Goal: Check status: Check status

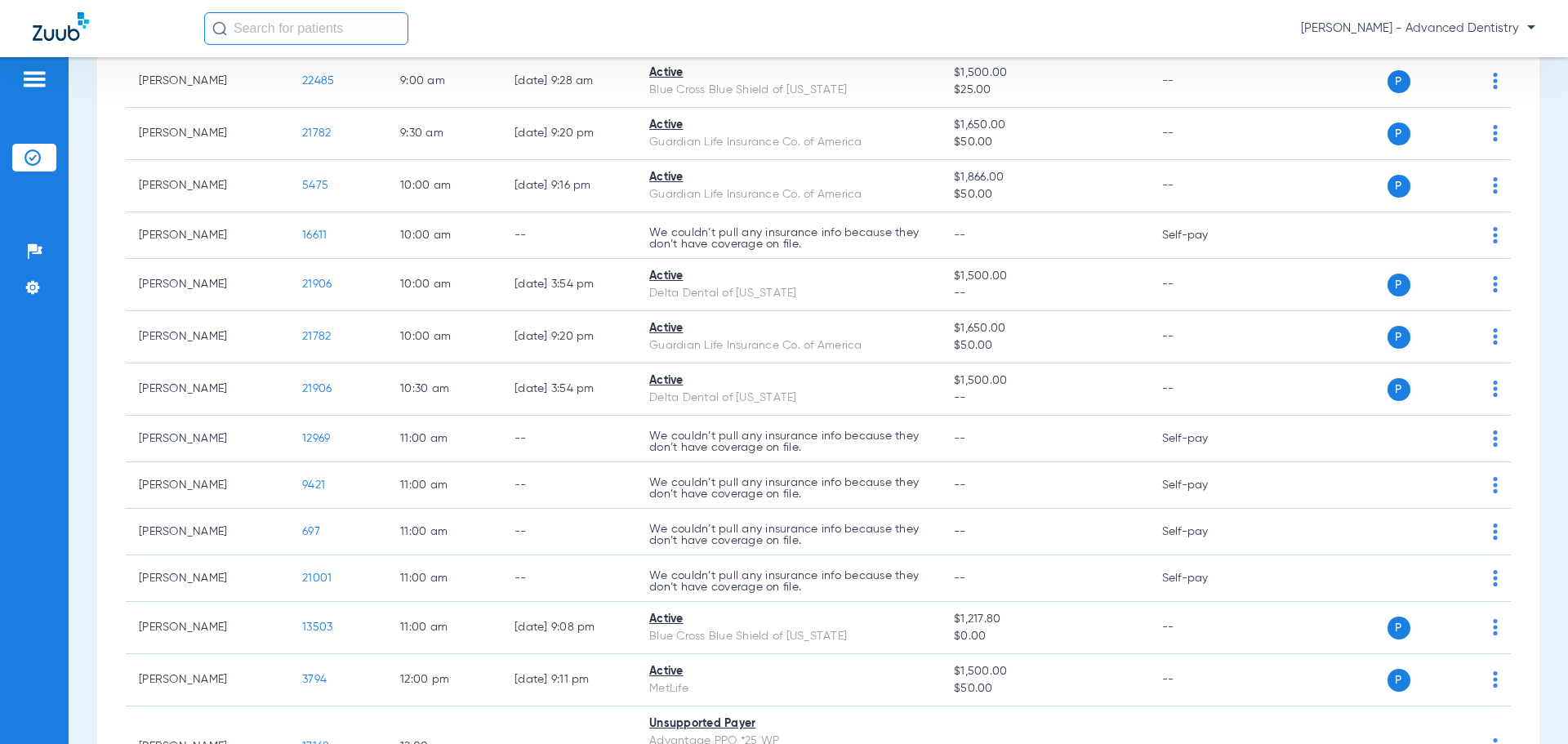
scroll to position [68, 0]
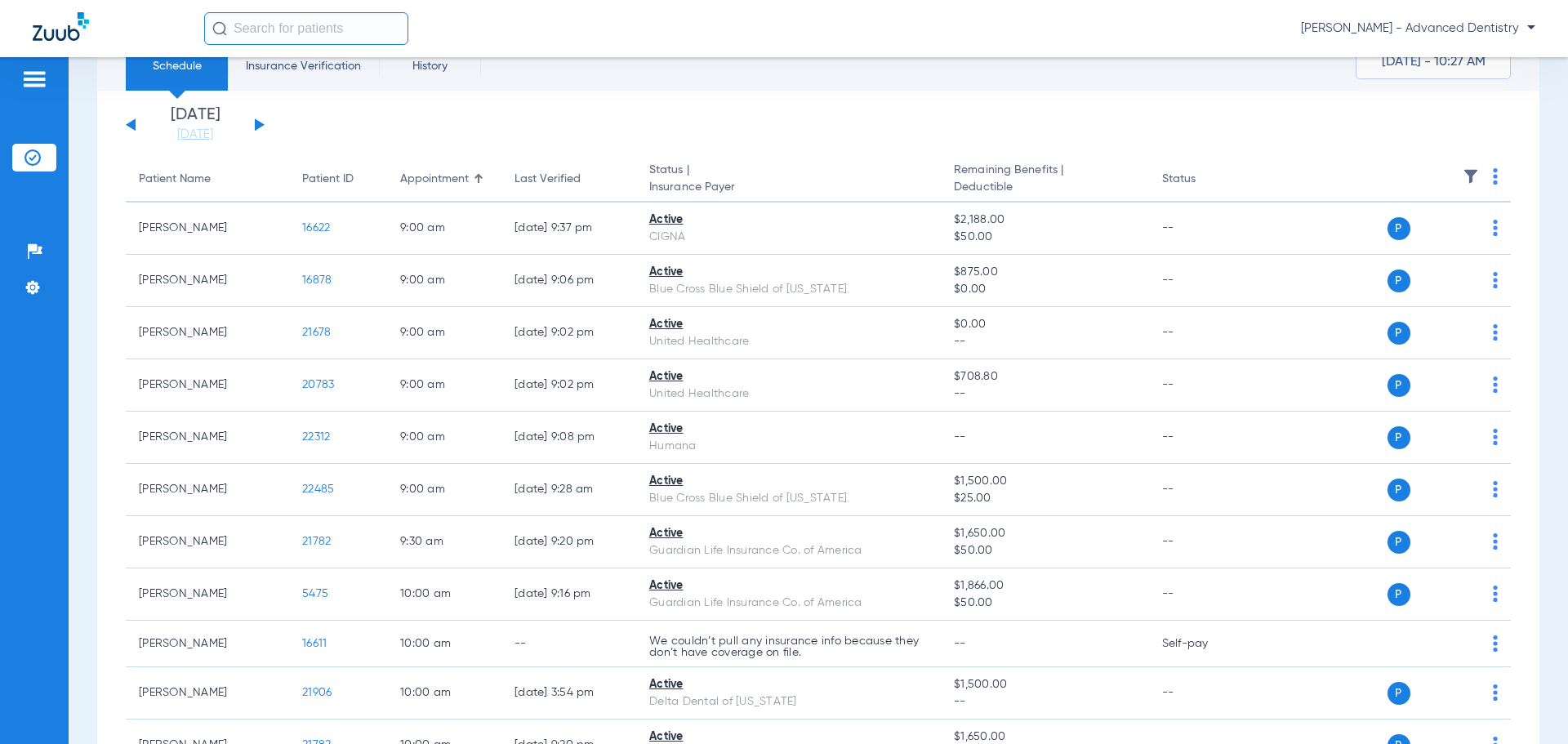
click at [261, 122] on button at bounding box center [260, 124] width 10 height 12
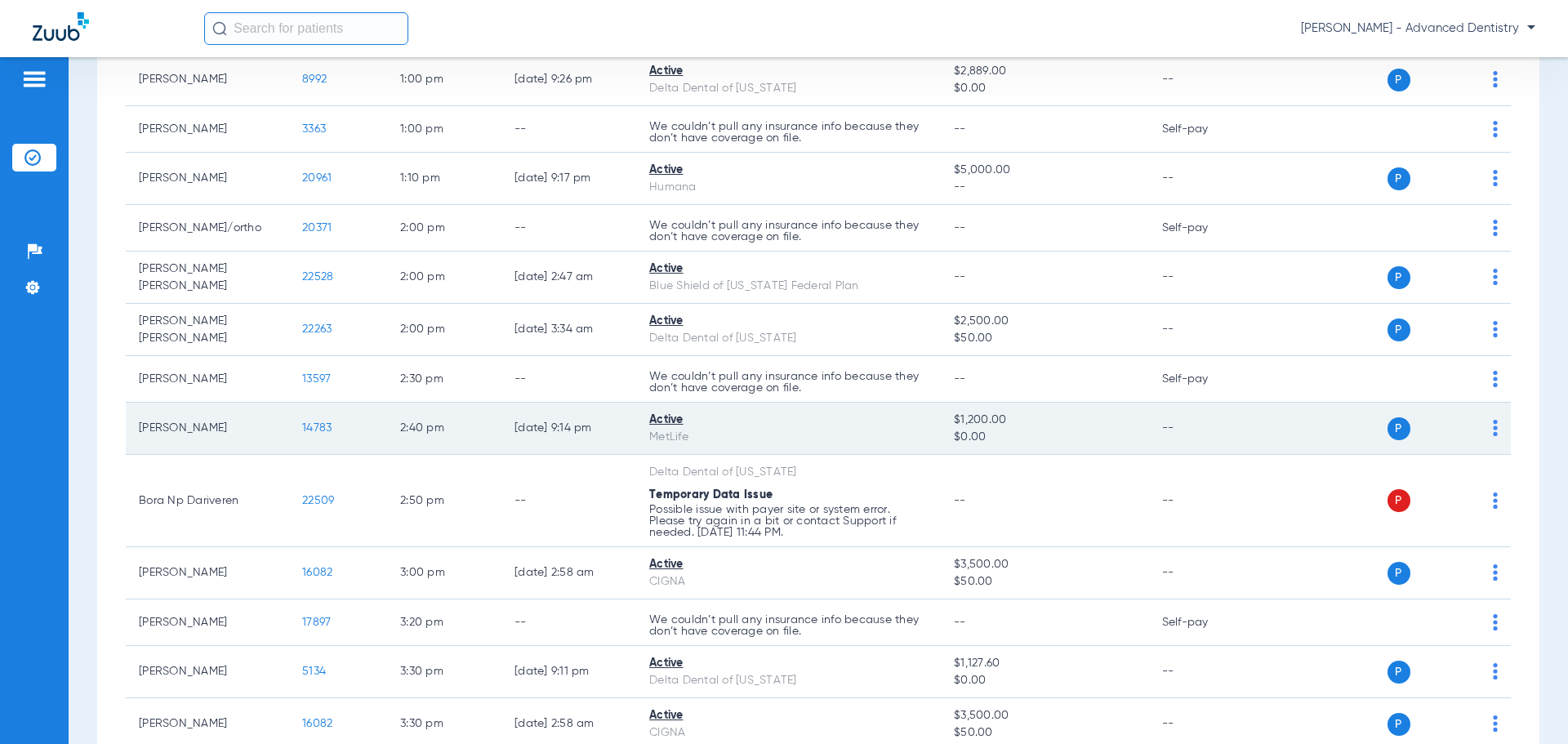
scroll to position [1470, 0]
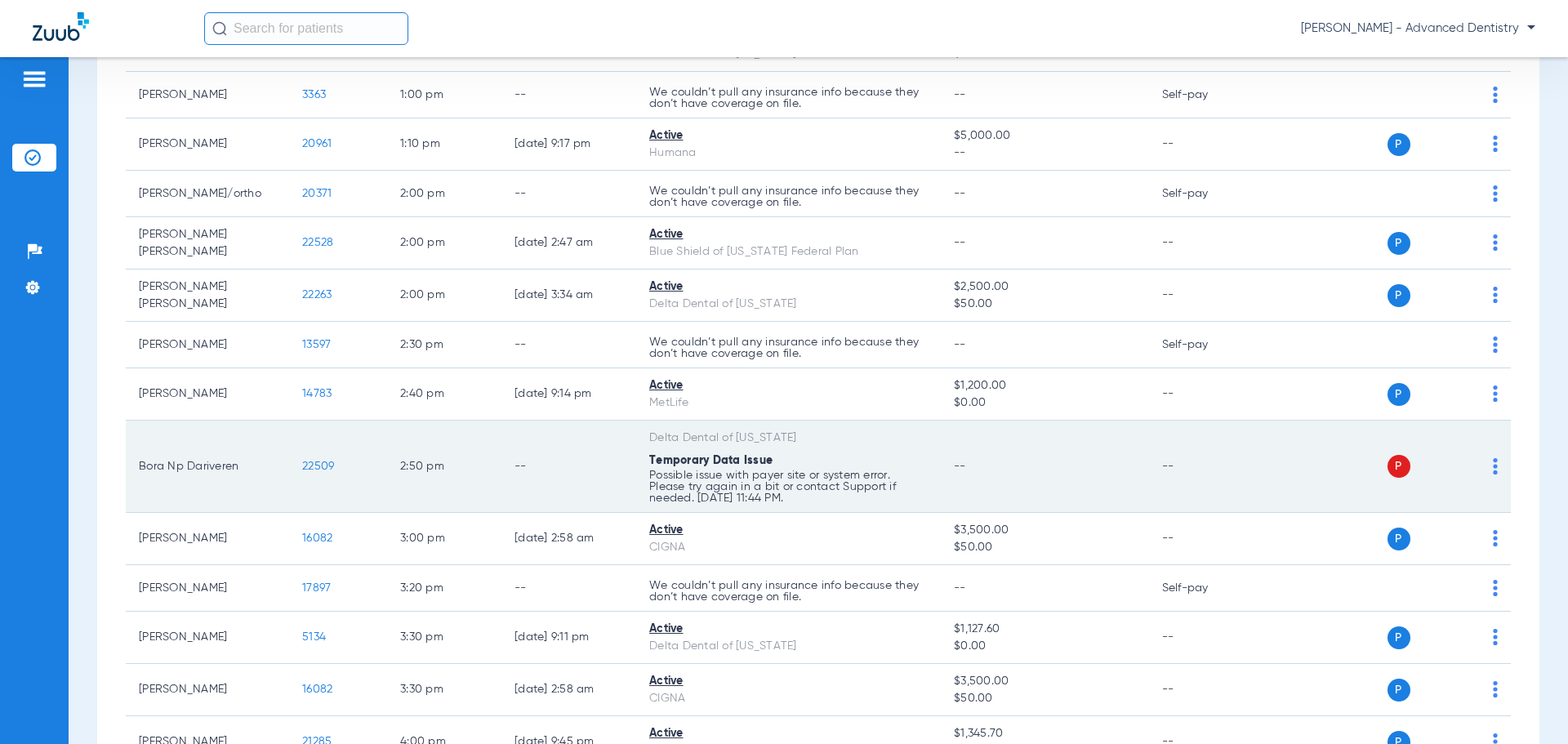
click at [800, 456] on div "Temporary Data Issue" at bounding box center [788, 460] width 278 height 18
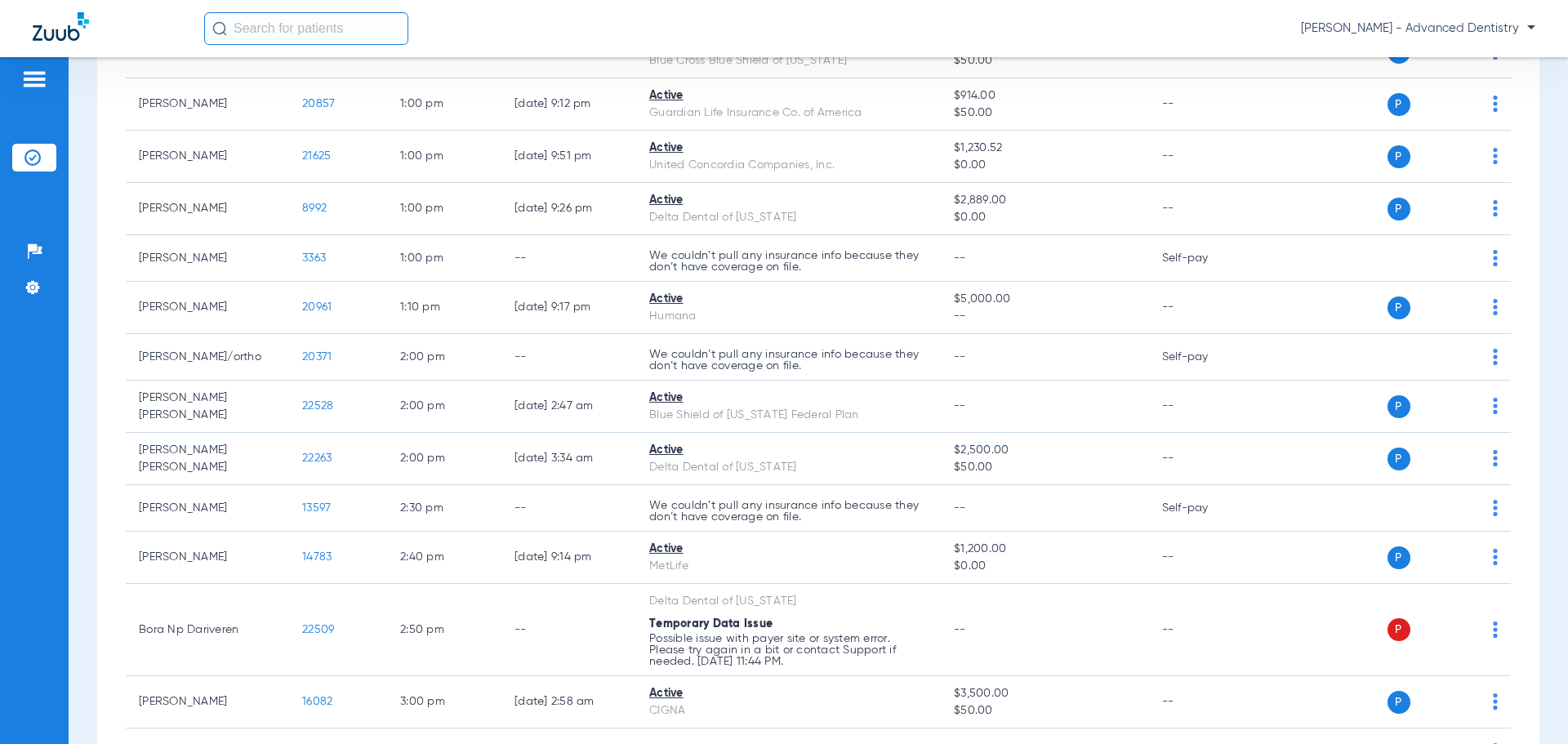
scroll to position [1388, 0]
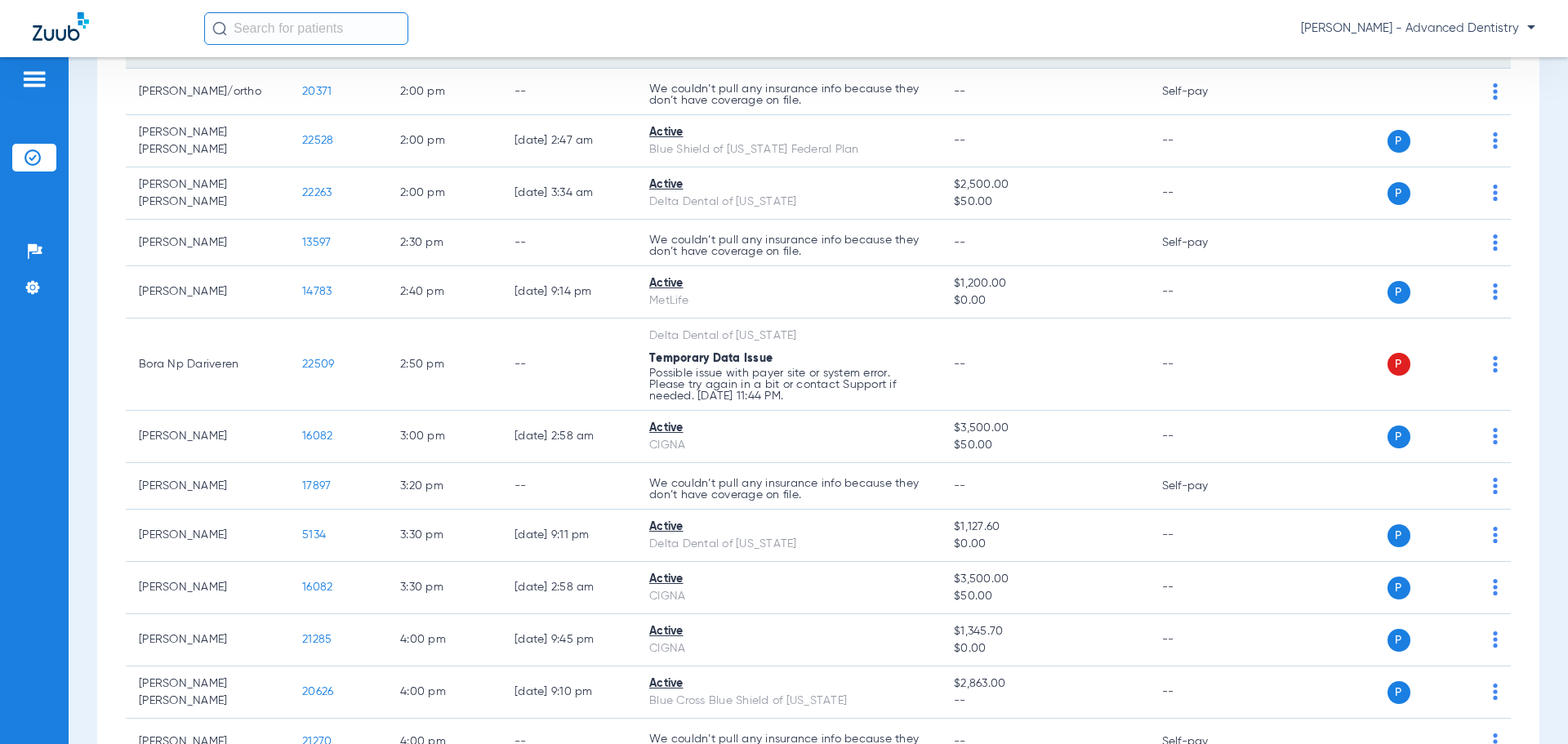
scroll to position [1714, 0]
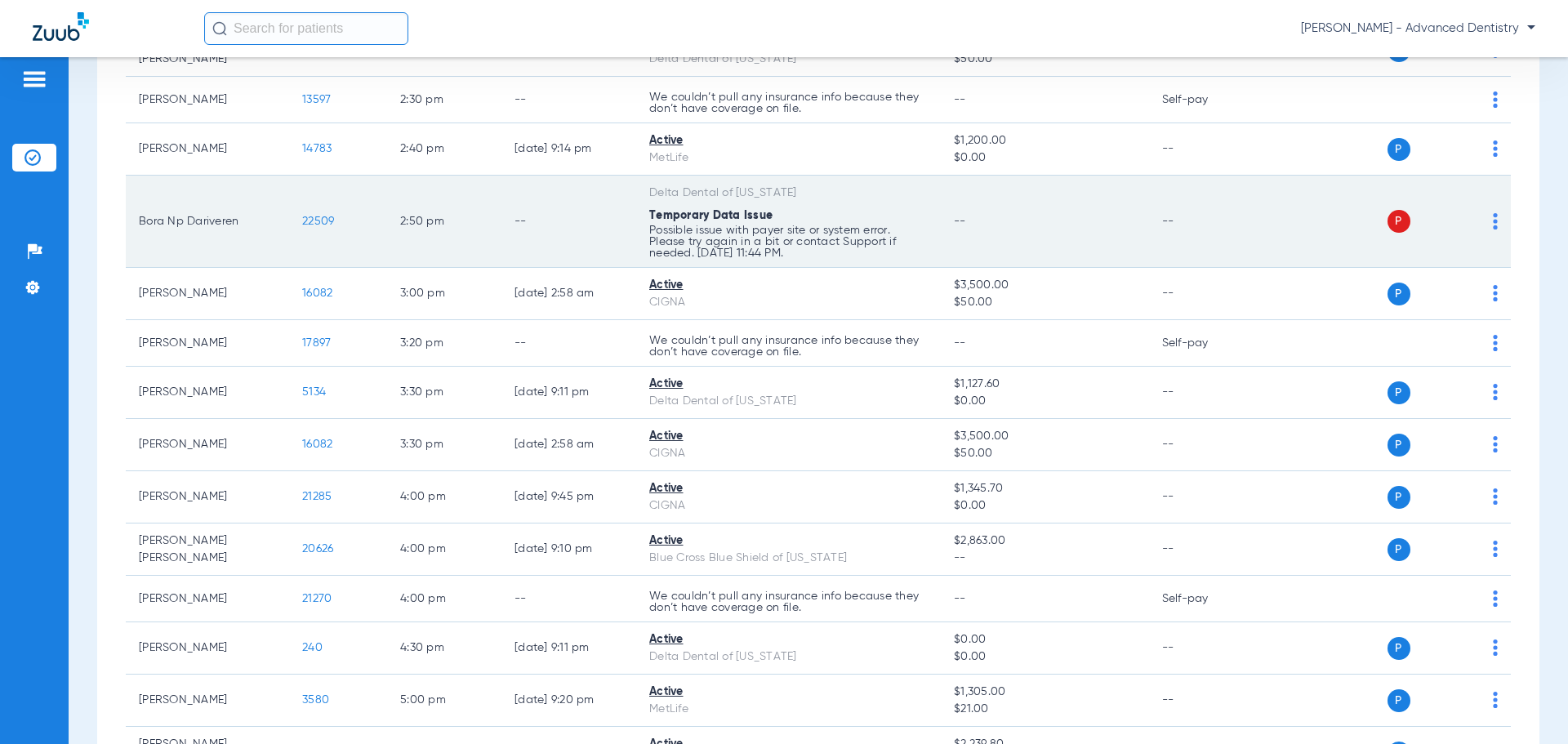
click at [853, 217] on div "Temporary Data Issue" at bounding box center [788, 215] width 278 height 18
click at [325, 216] on span "22509" at bounding box center [318, 221] width 31 height 11
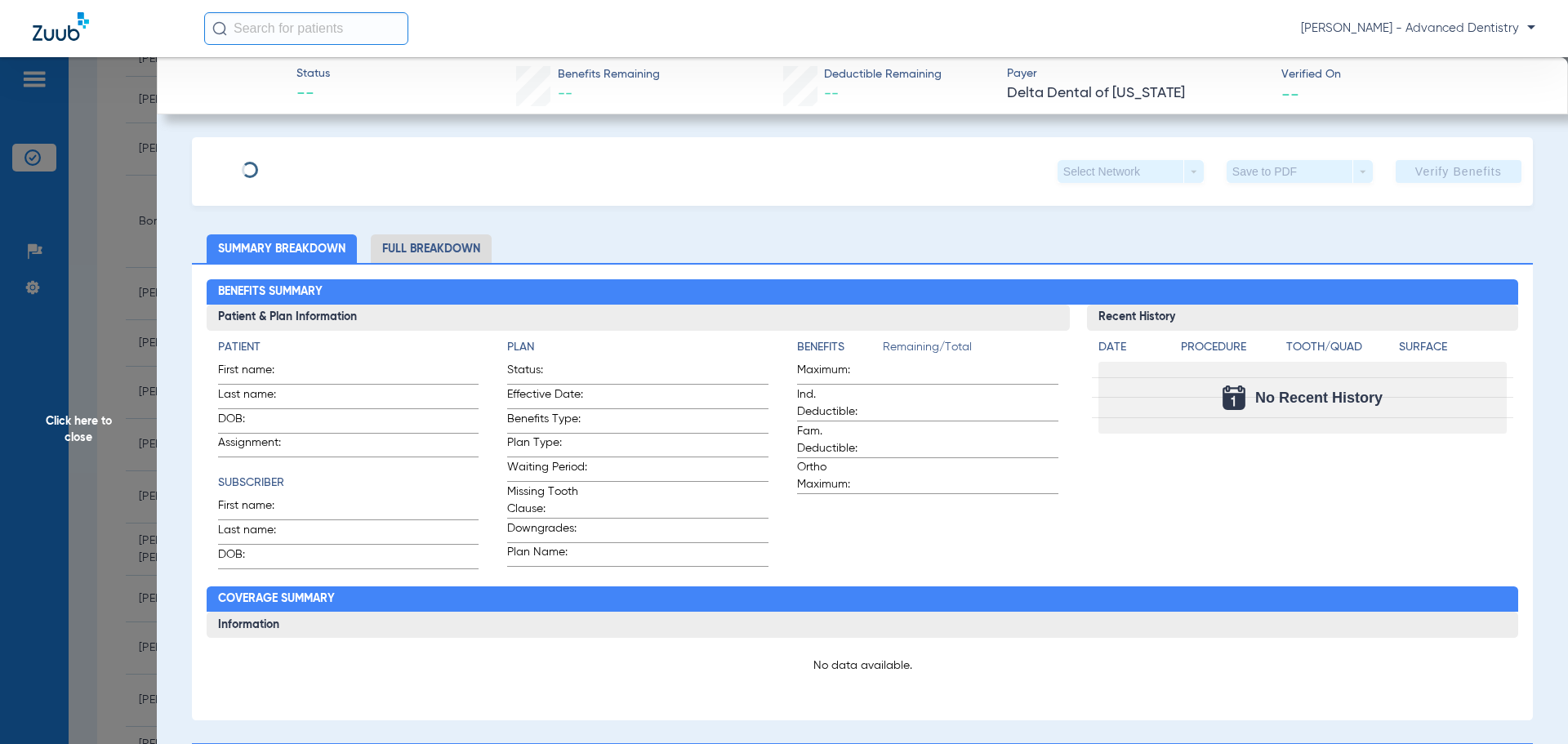
type input "Esin"
type input "Uzman Dariveren"
type input "01/10/1984"
type input "08040261687"
type input "202110000600000000"
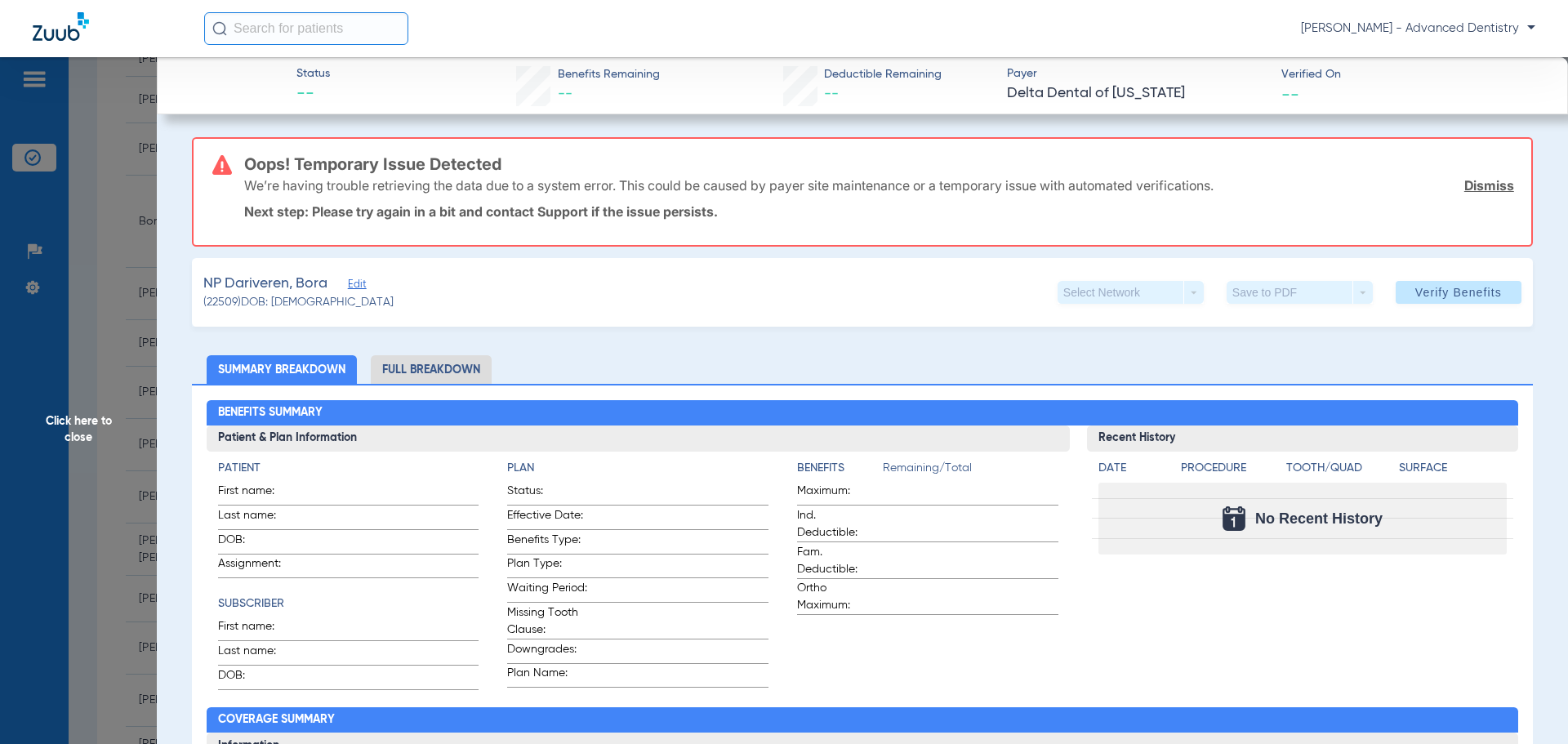
click at [358, 280] on span "Edit" at bounding box center [355, 286] width 15 height 16
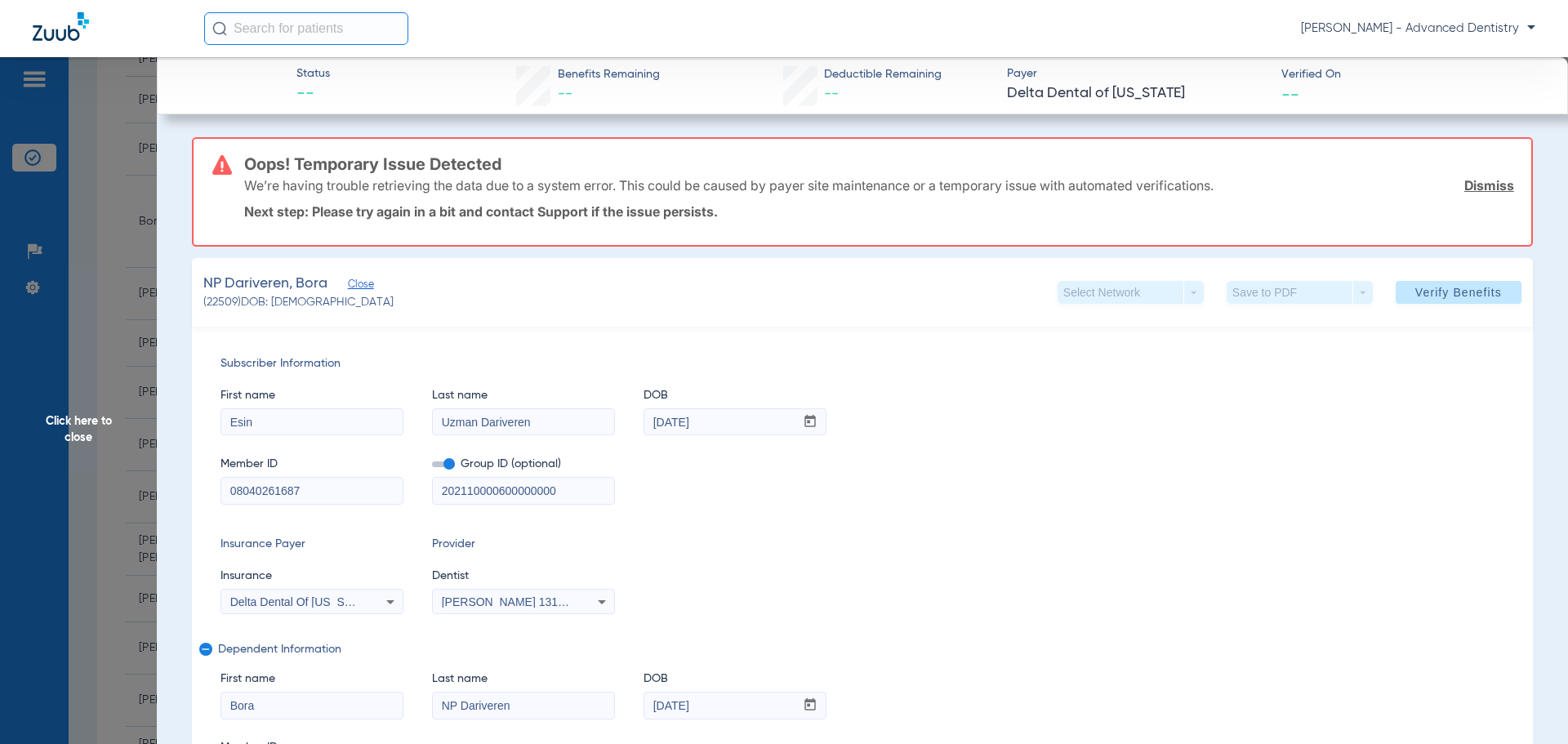
scroll to position [164, 0]
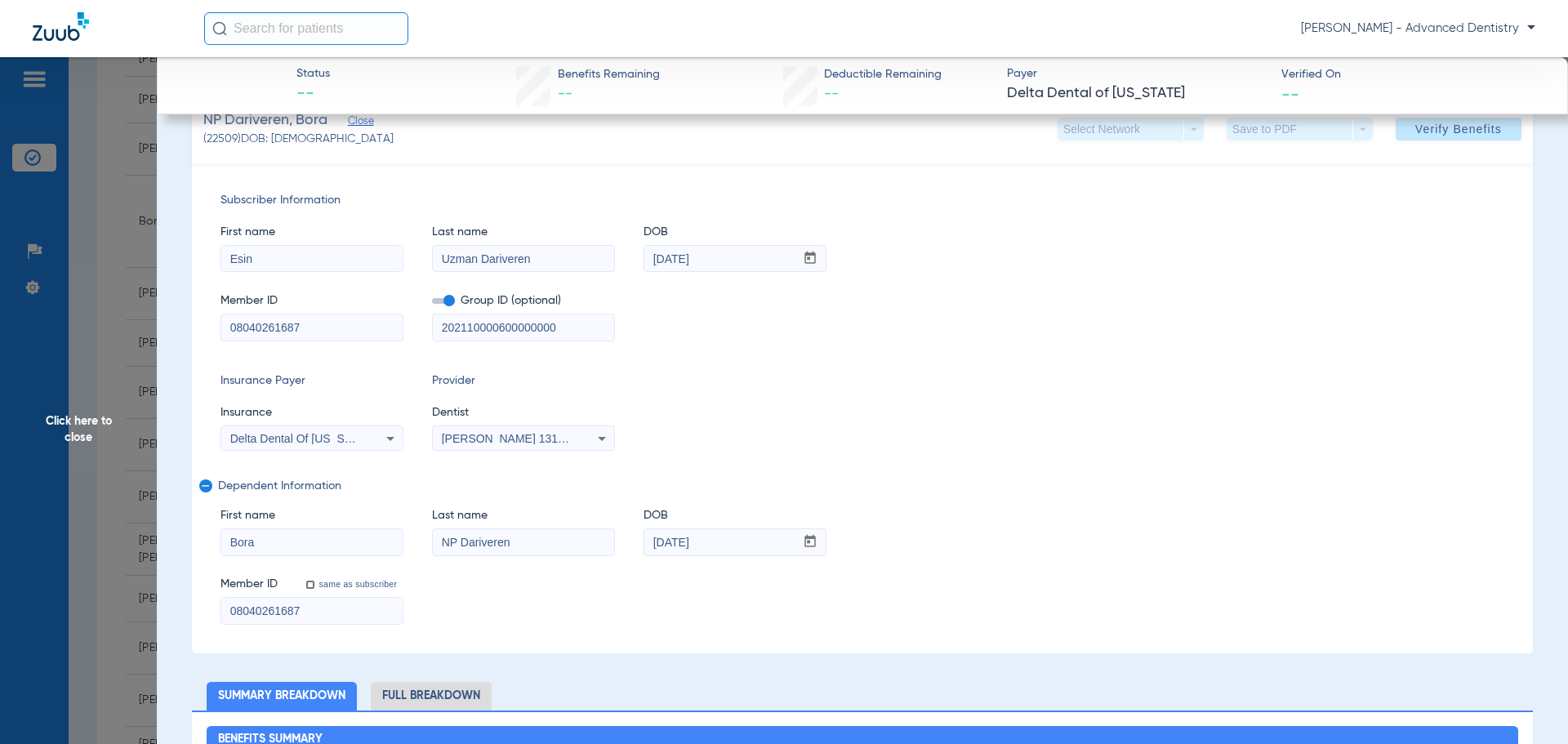
click at [463, 541] on input "NP Dariveren" at bounding box center [523, 542] width 181 height 26
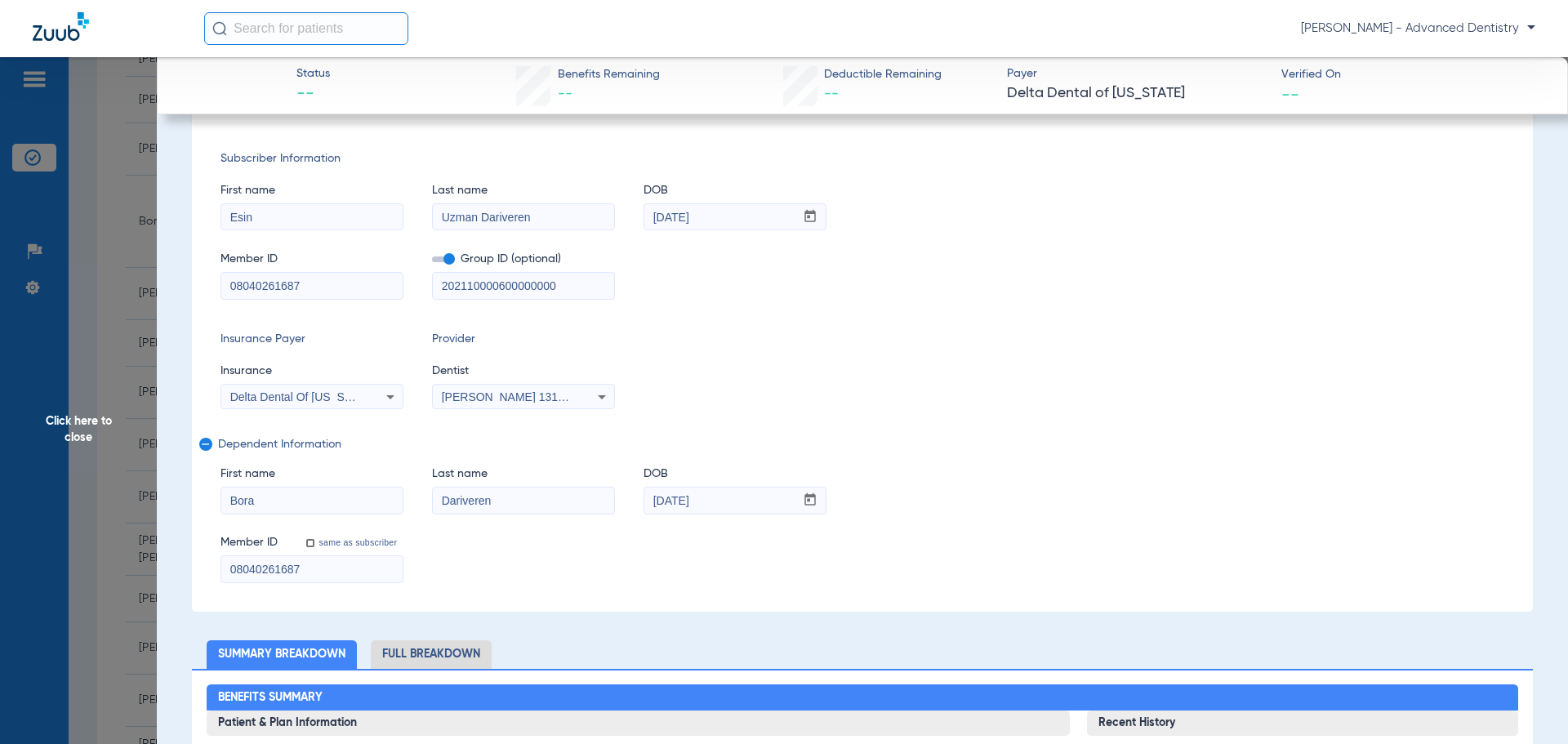
scroll to position [0, 0]
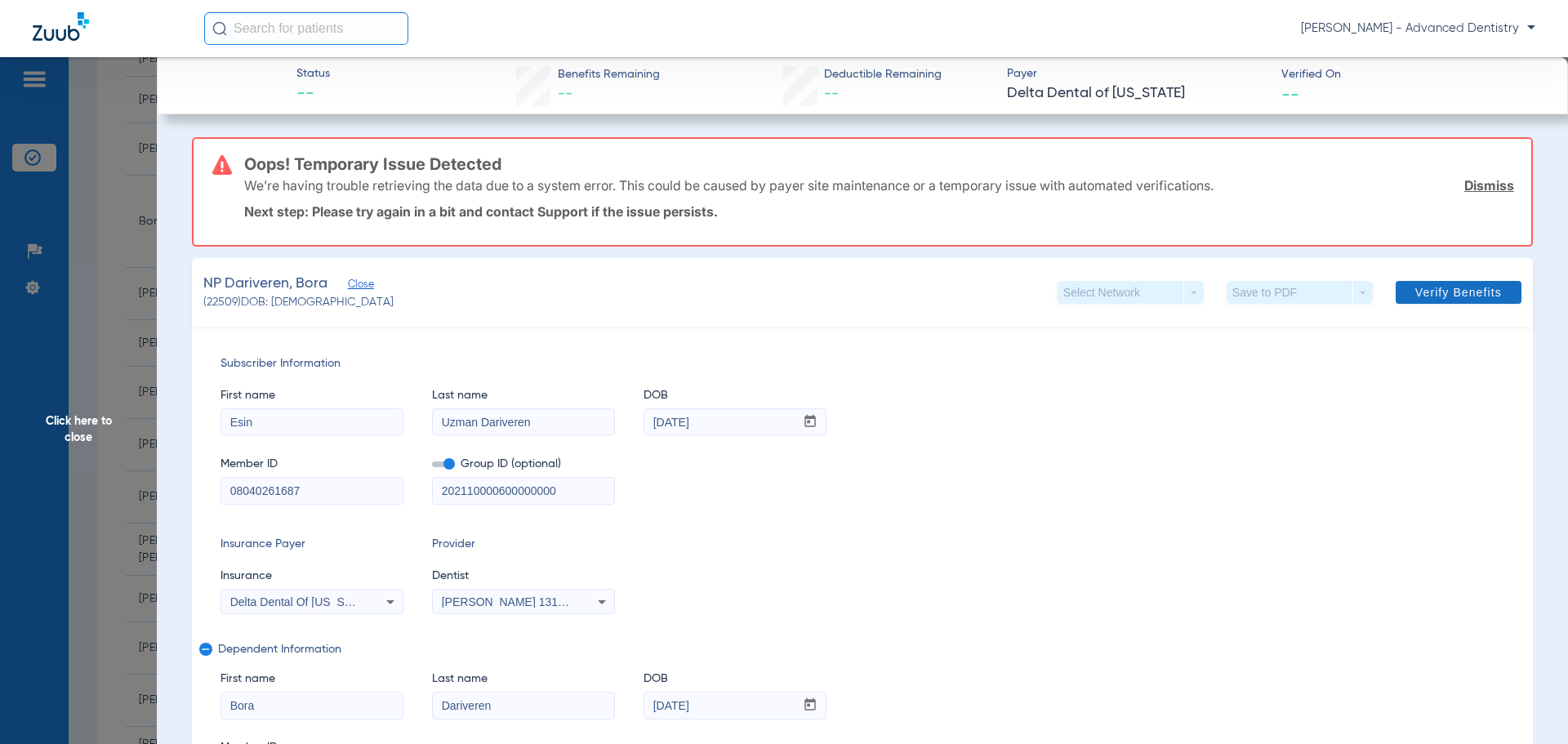
type input "Dariveren"
click at [1500, 295] on span at bounding box center [1458, 292] width 126 height 39
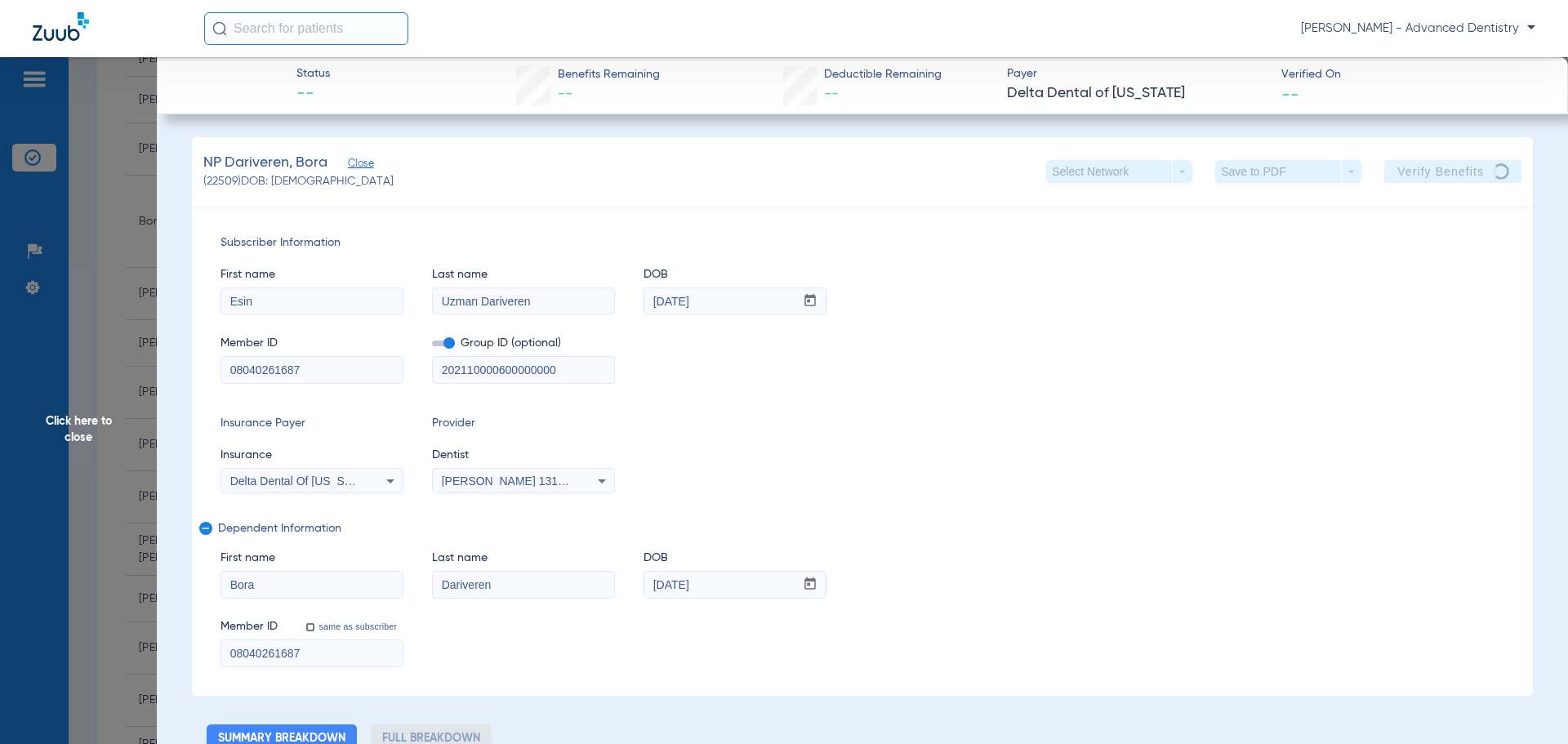
click at [75, 427] on span "Click here to close" at bounding box center [79, 429] width 157 height 744
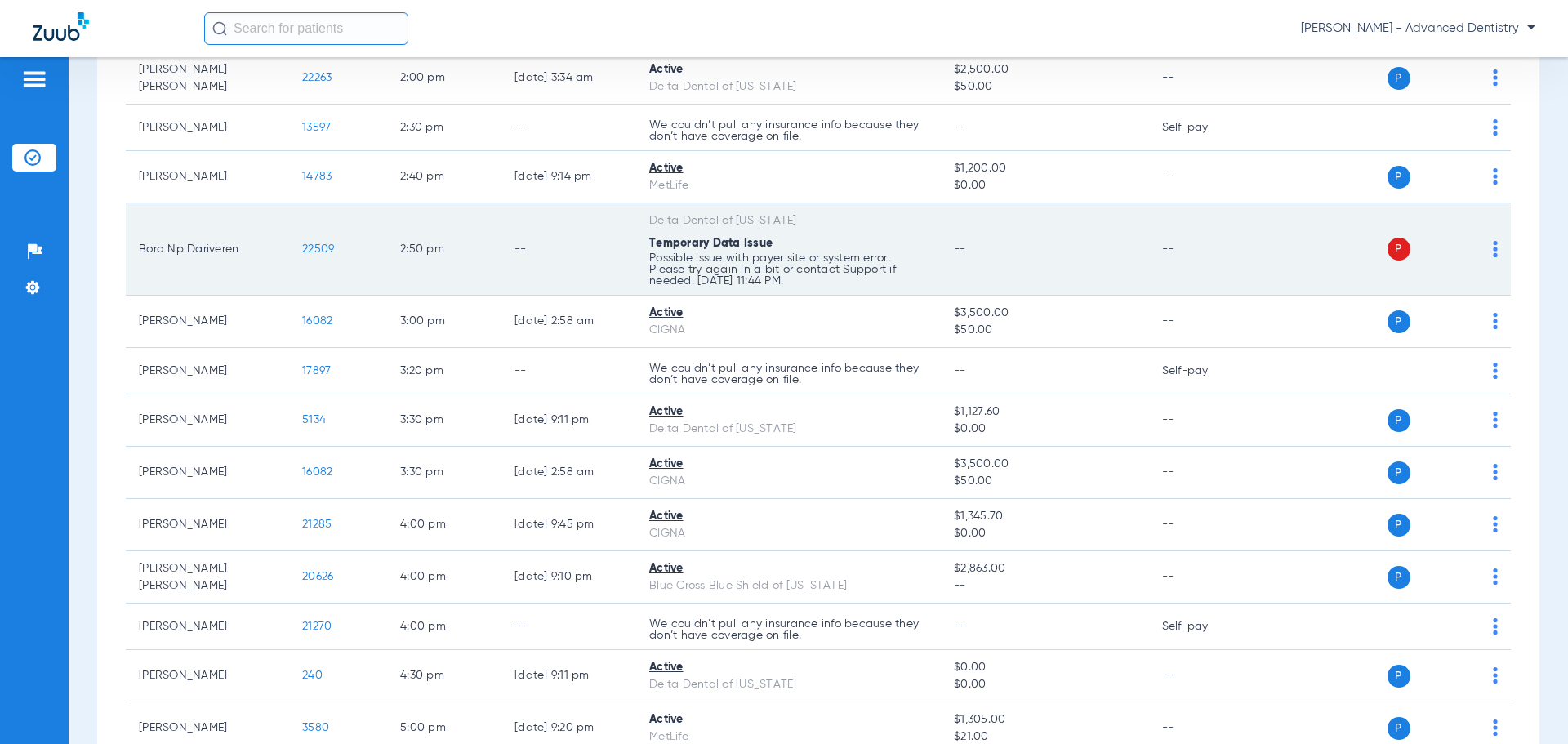
scroll to position [1685, 0]
click at [1493, 242] on img at bounding box center [1495, 250] width 5 height 17
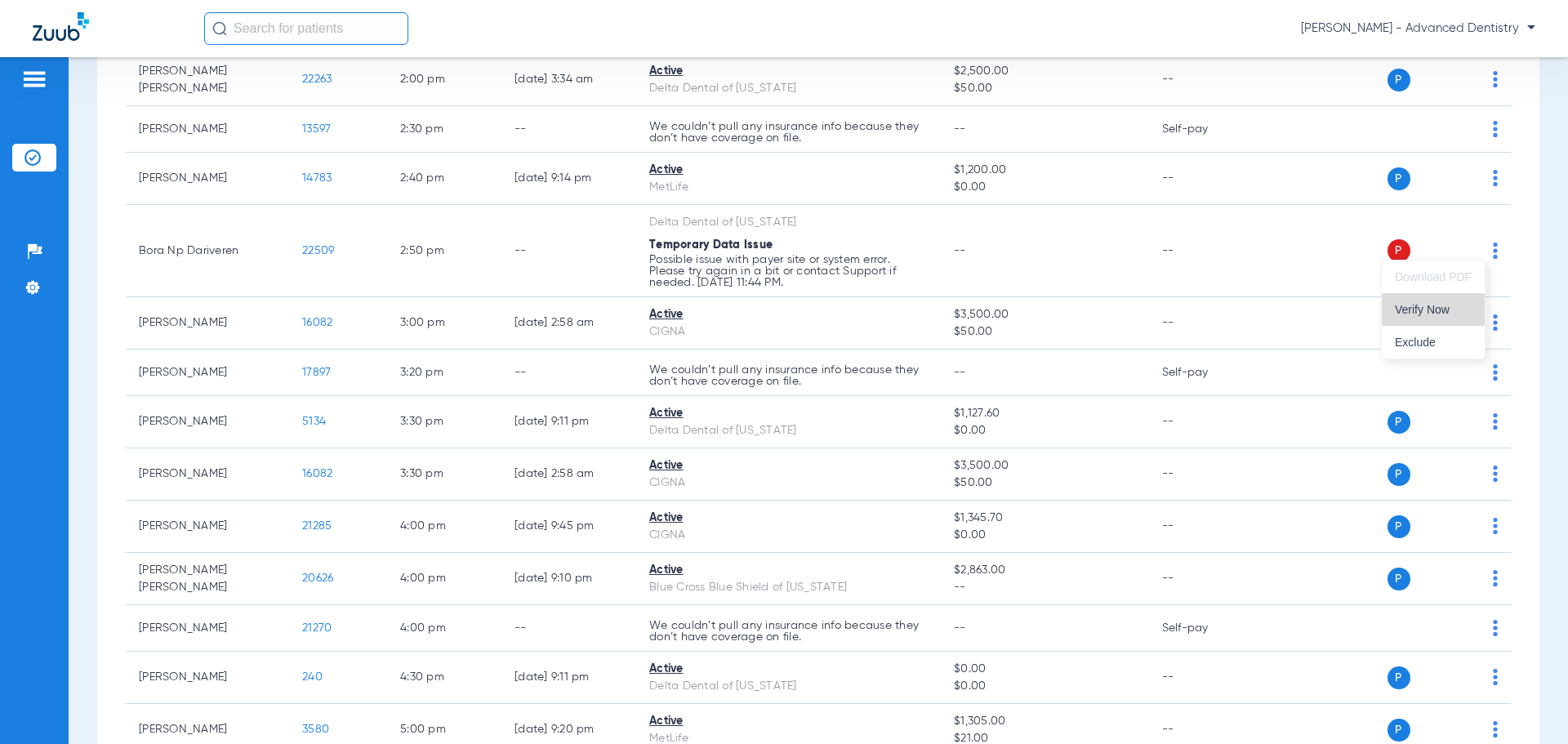
click at [1435, 307] on span "Verify Now" at bounding box center [1433, 310] width 77 height 11
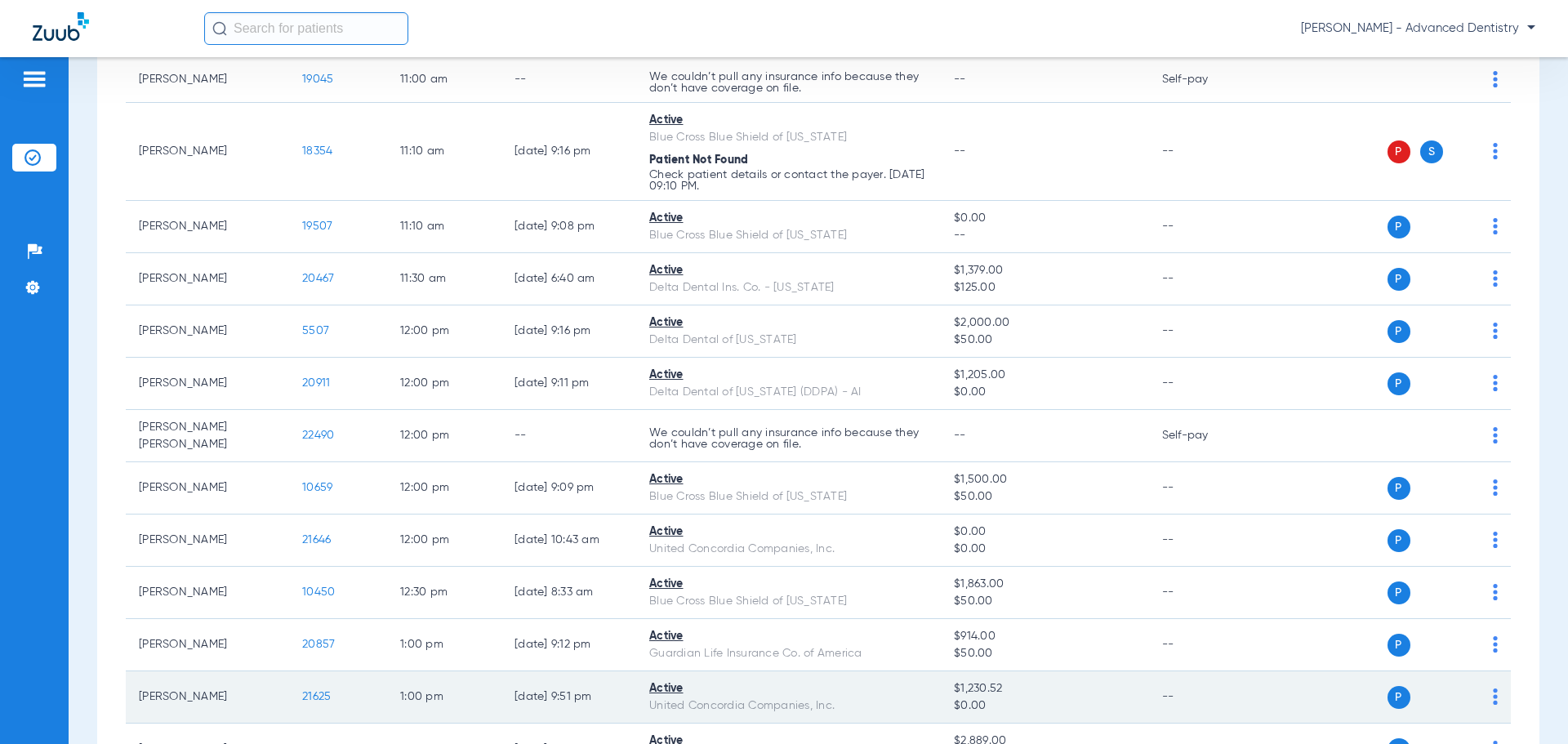
scroll to position [624, 0]
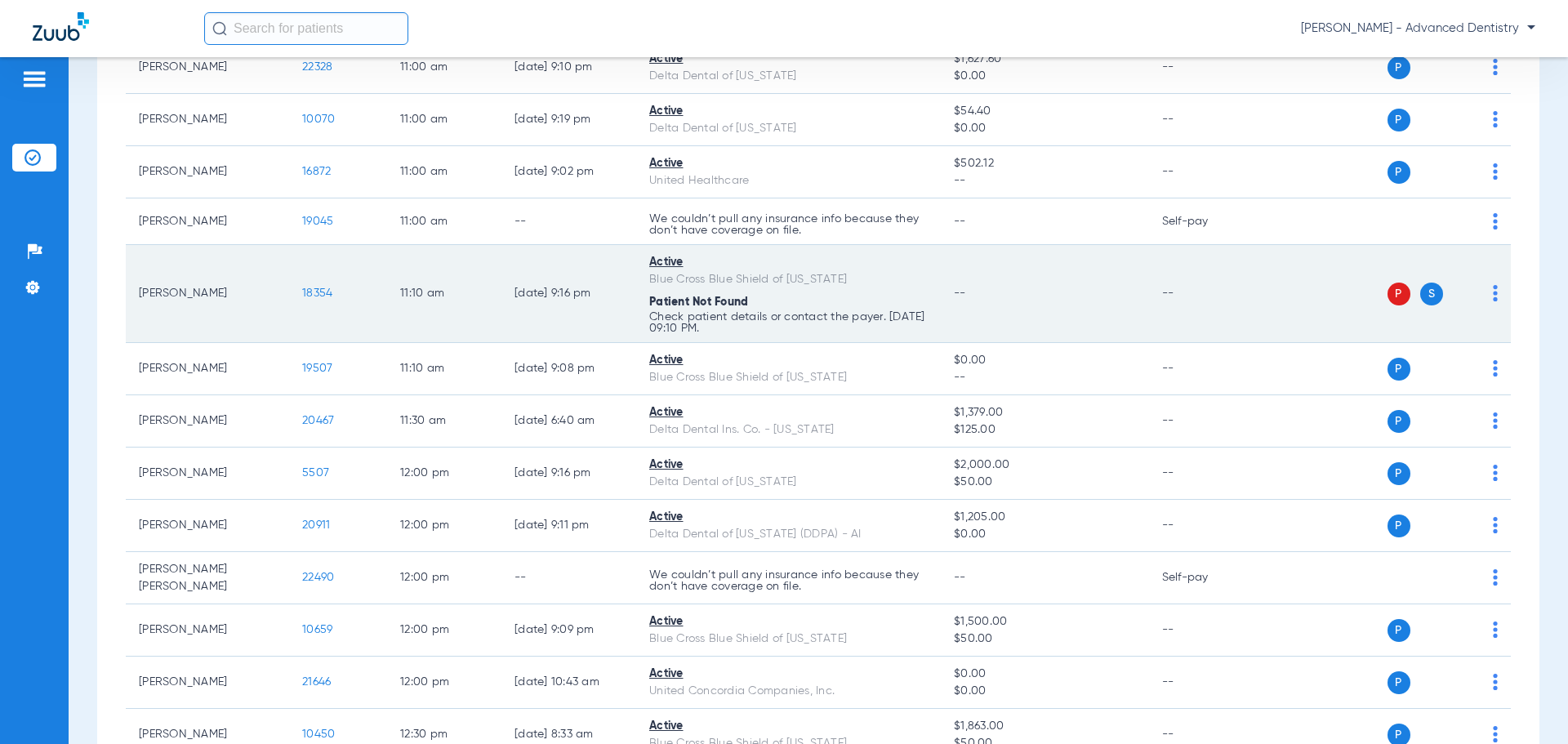
click at [1388, 300] on span "P" at bounding box center [1399, 294] width 23 height 23
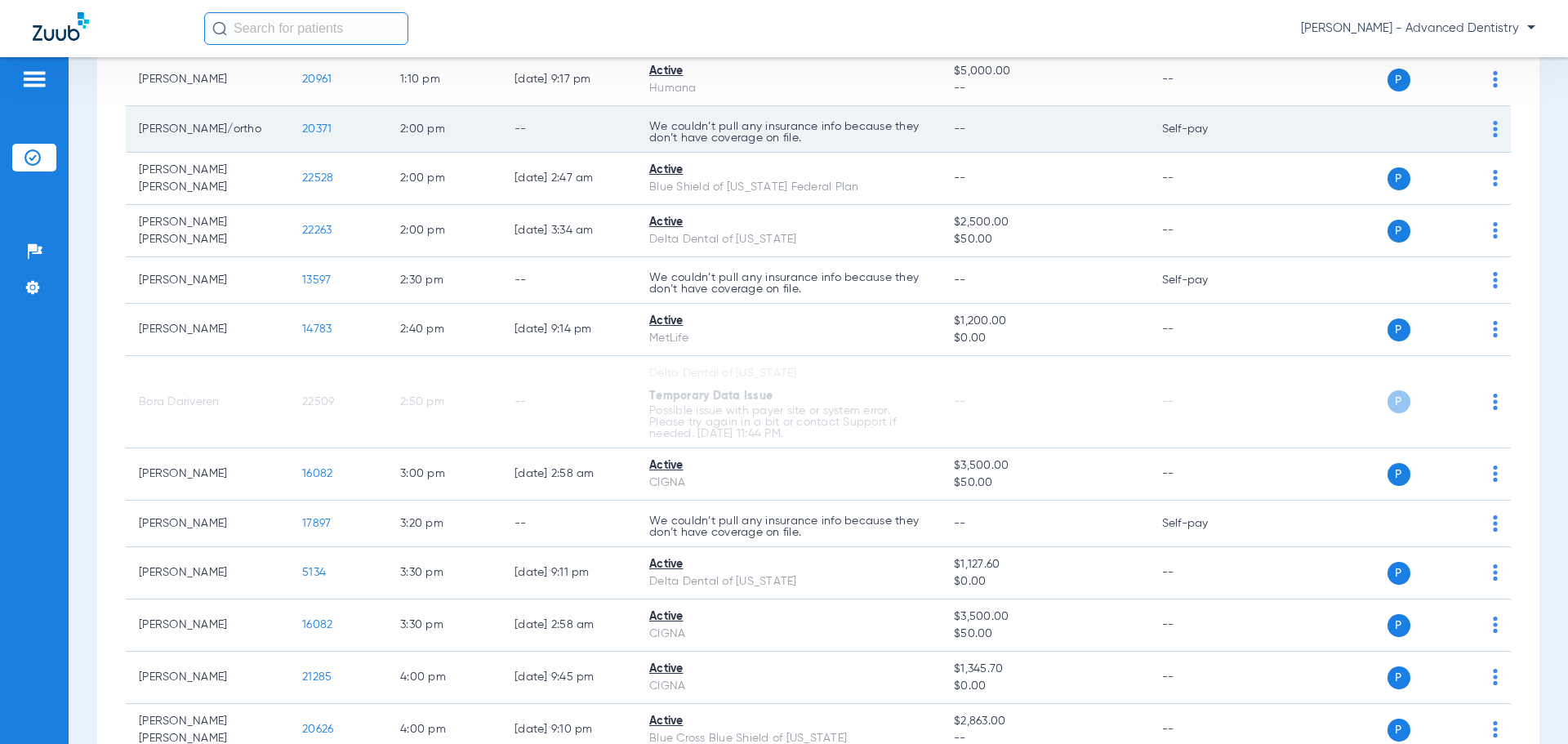
scroll to position [1551, 0]
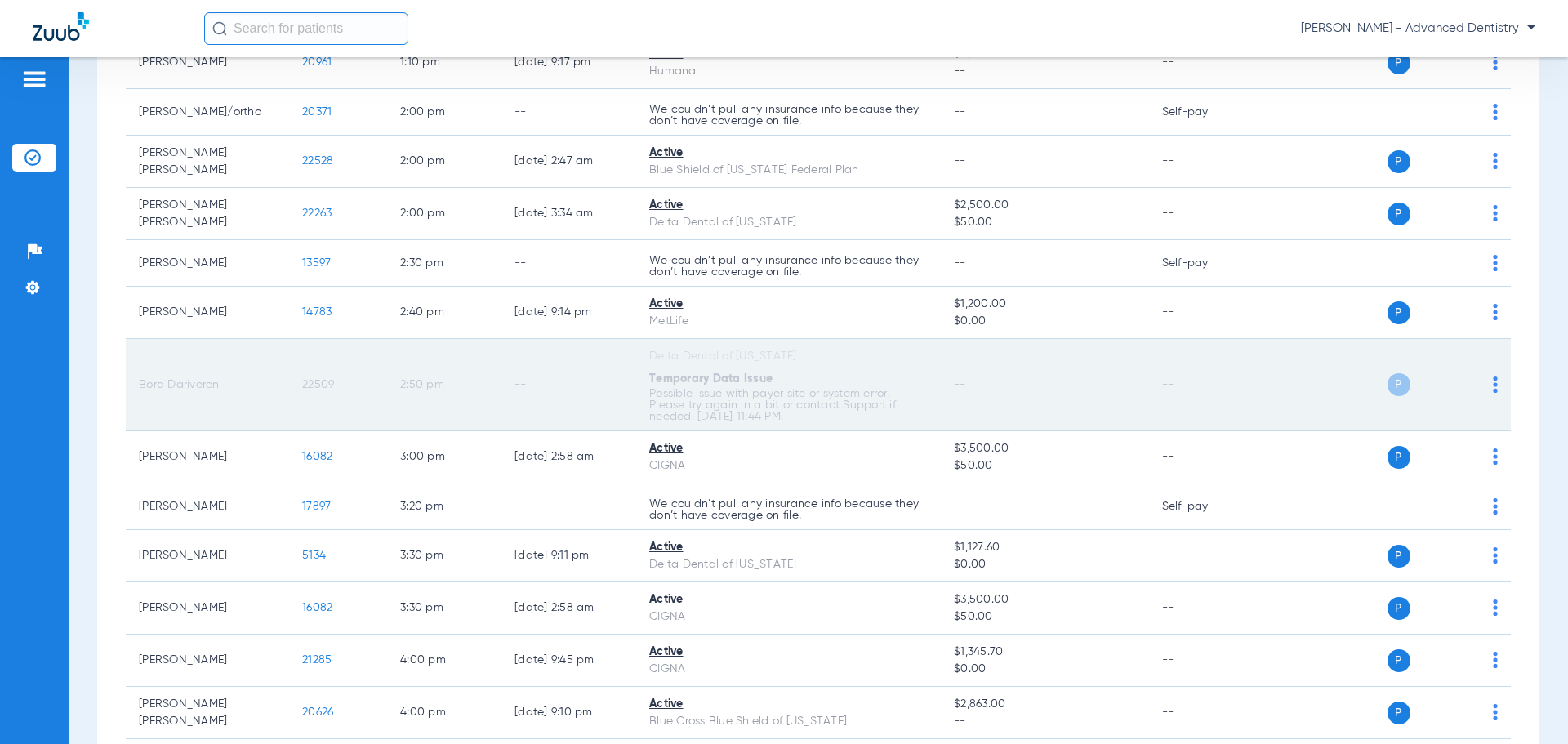
click at [1486, 374] on td "P S" at bounding box center [1385, 385] width 252 height 92
click at [1493, 377] on img at bounding box center [1495, 384] width 5 height 17
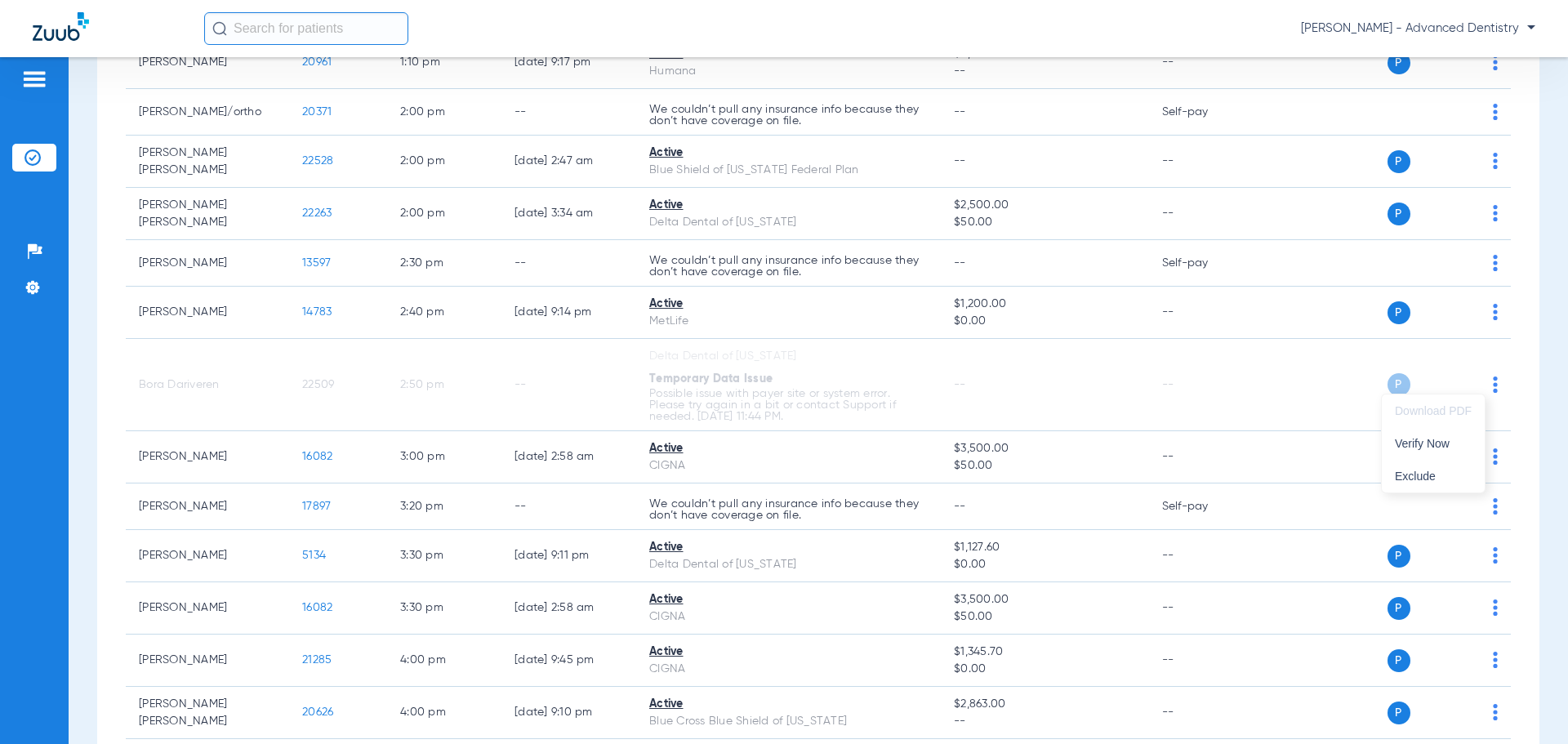
click at [1523, 518] on div at bounding box center [784, 372] width 1568 height 744
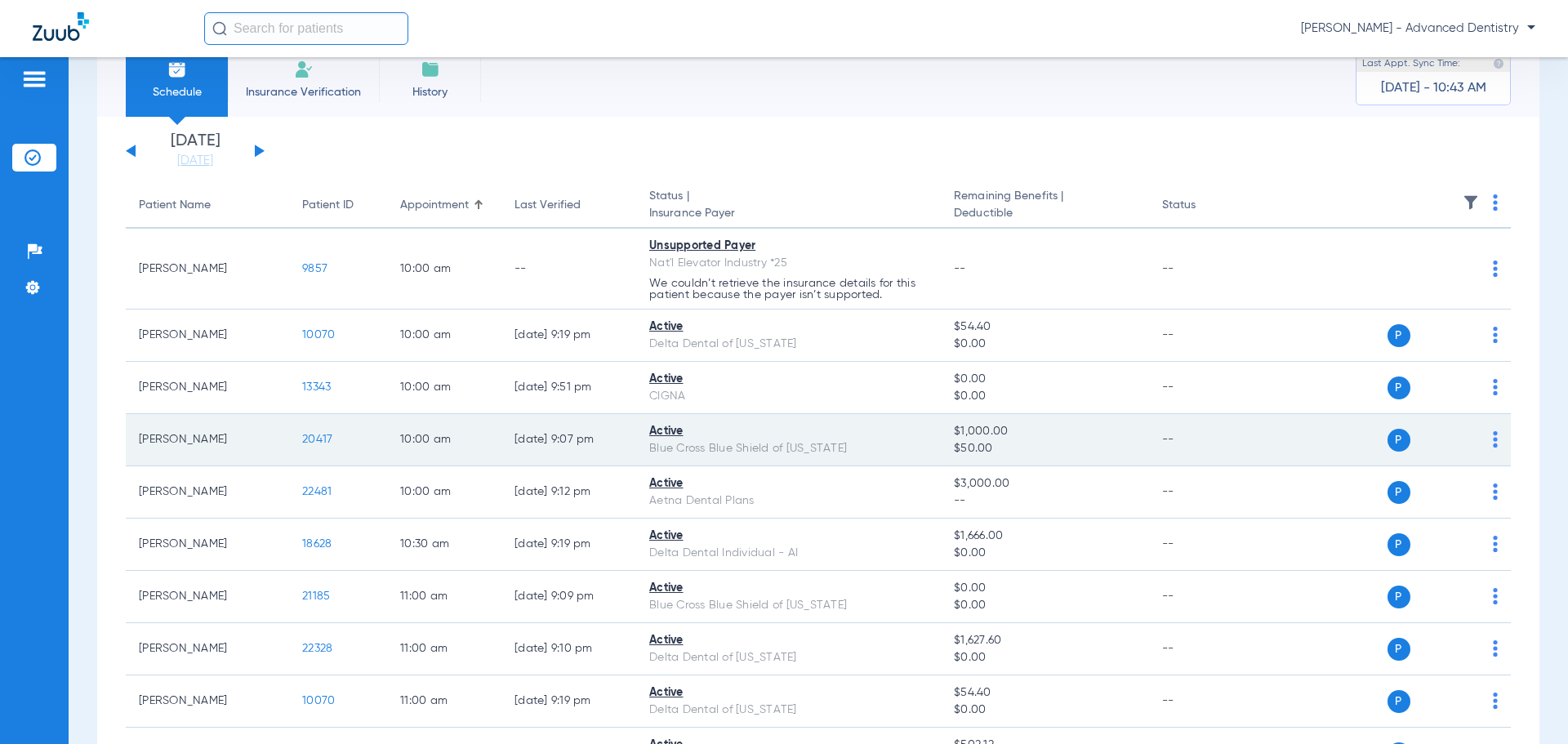
scroll to position [0, 0]
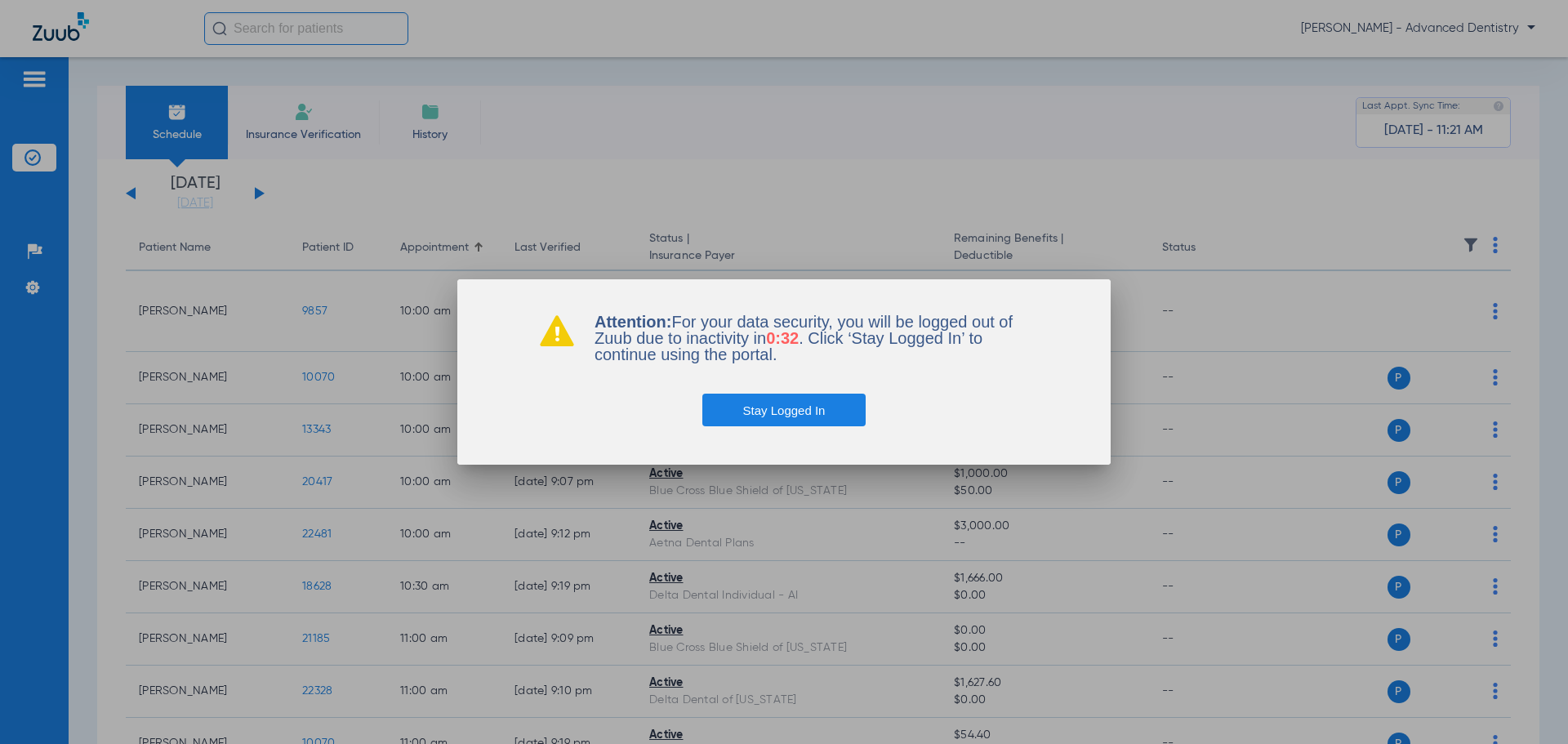
click at [762, 421] on button "Stay Logged In" at bounding box center [785, 409] width 165 height 32
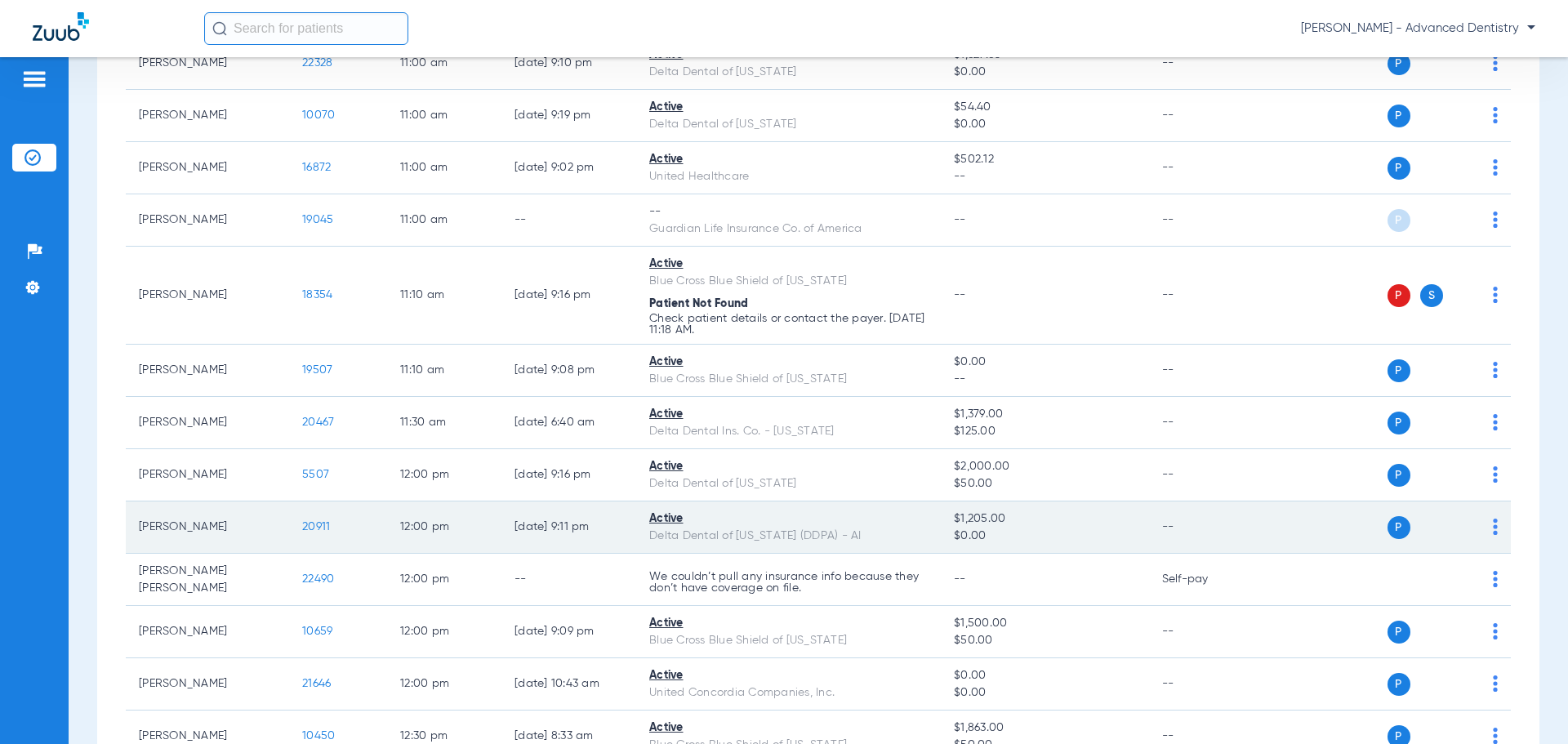
scroll to position [507, 0]
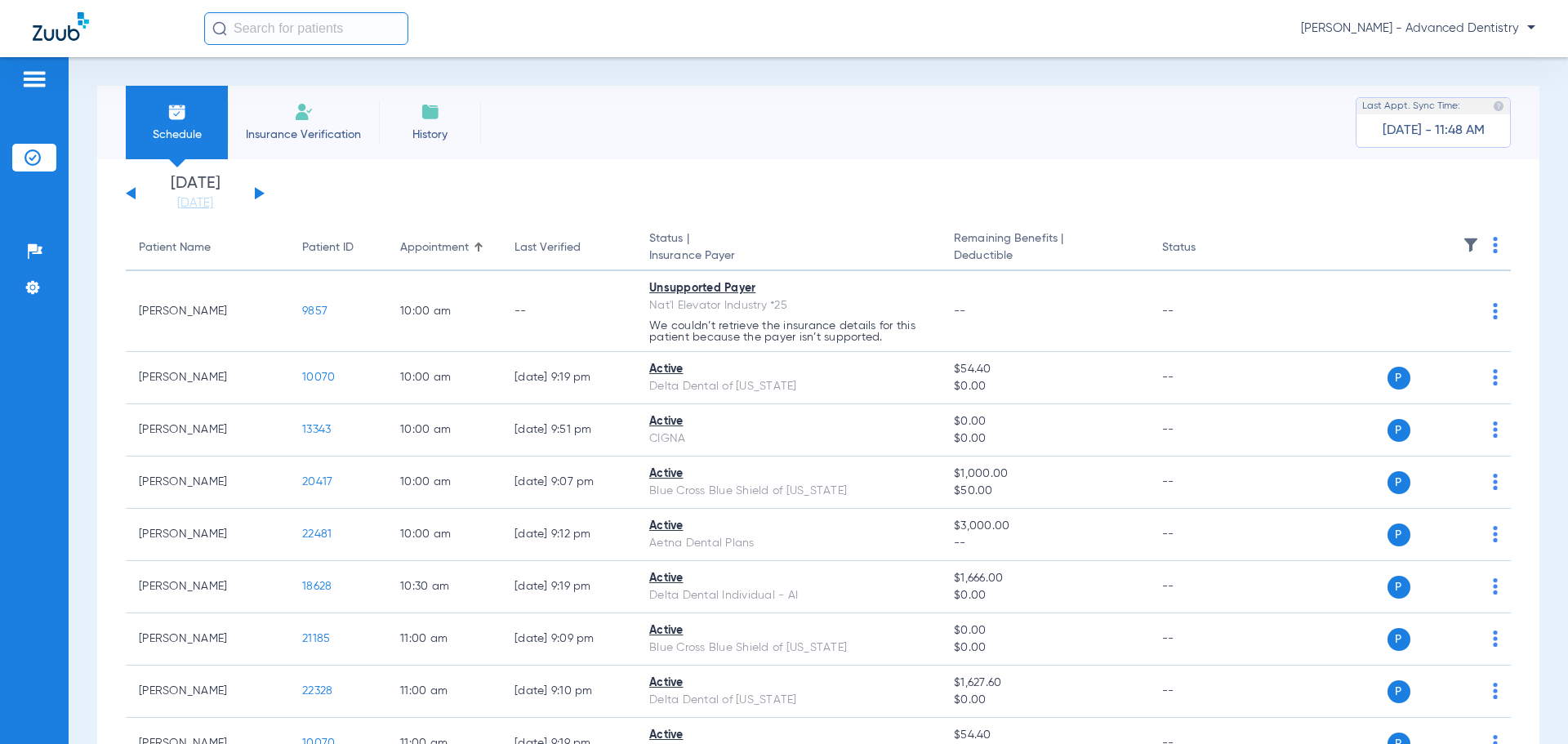
click at [132, 187] on div "Monday 07-21-2025 Tuesday 07-22-2025 Wednesday 07-23-2025 Thursday 07-24-2025 F…" at bounding box center [195, 193] width 139 height 36
click at [132, 191] on button at bounding box center [130, 192] width 10 height 12
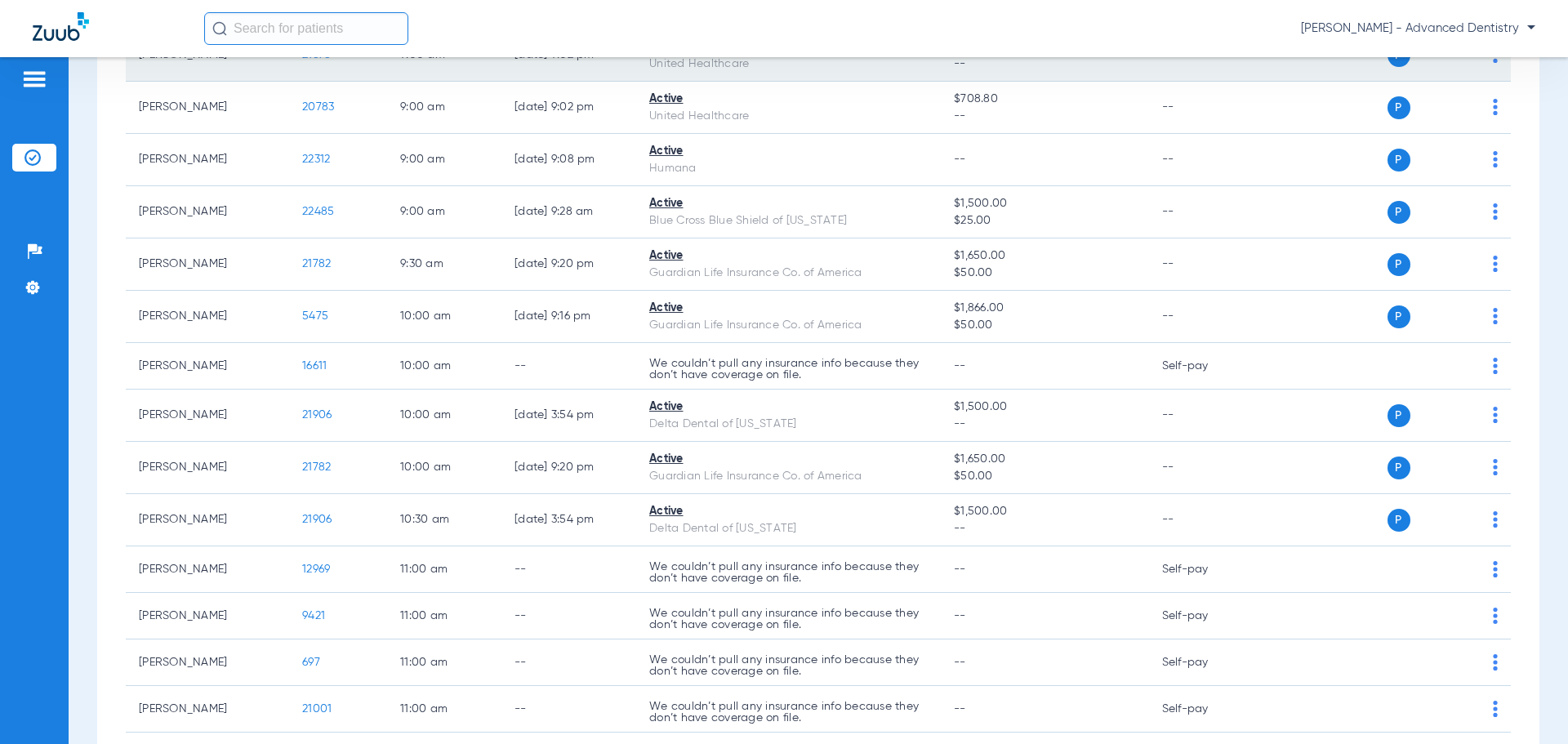
scroll to position [164, 0]
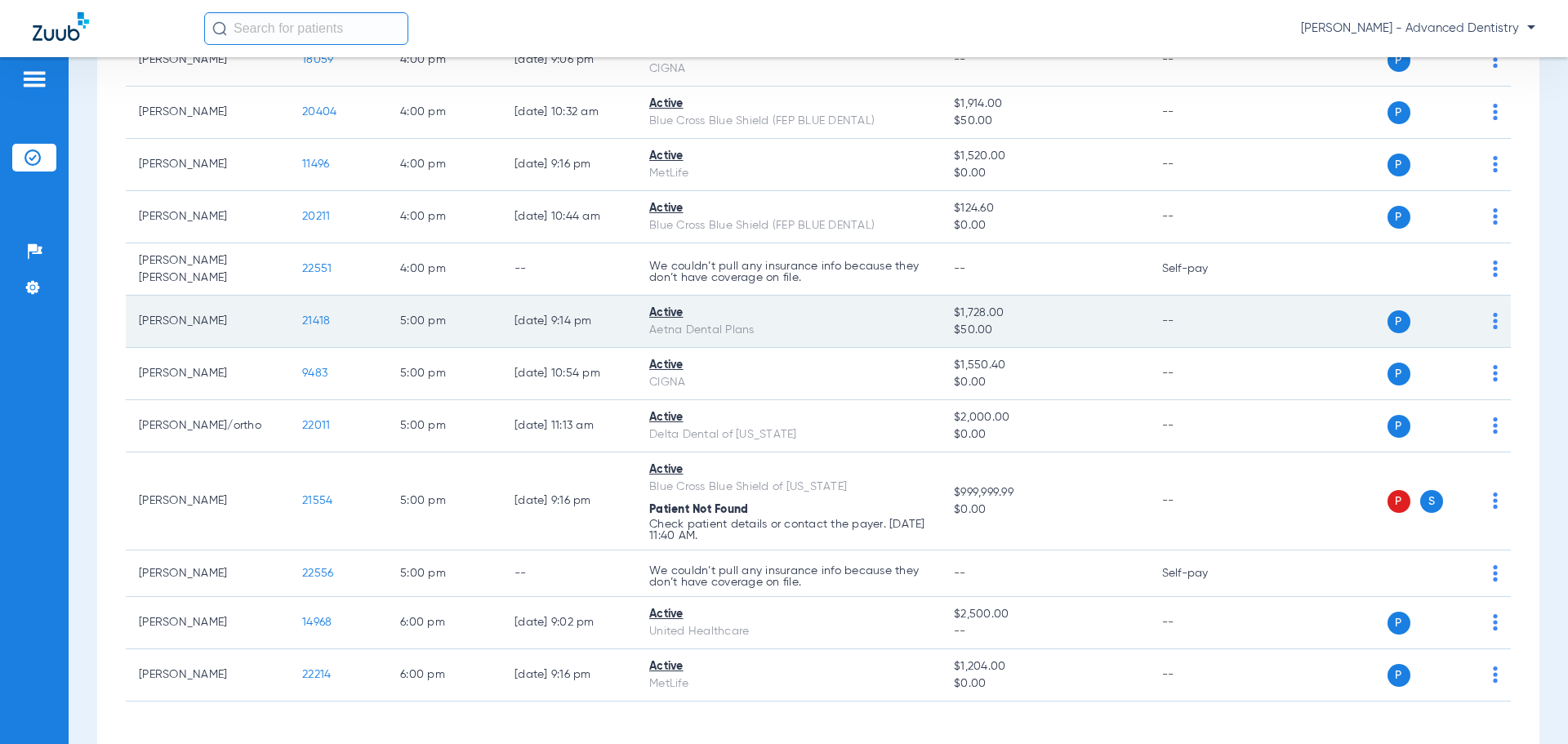
scroll to position [2342, 0]
